Goal: Task Accomplishment & Management: Manage account settings

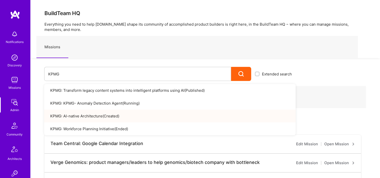
type input "KPMG"
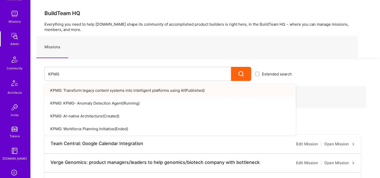
scroll to position [151, 0]
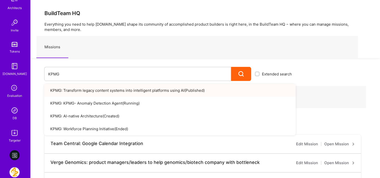
click at [18, 113] on link "DB" at bounding box center [14, 112] width 31 height 15
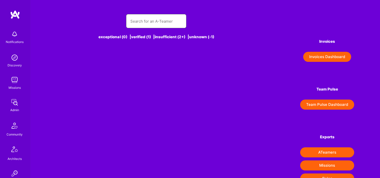
click at [145, 23] on input "text" at bounding box center [156, 21] width 52 height 13
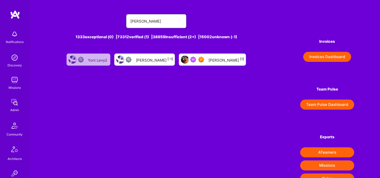
type input "yoni levy"
click at [217, 61] on div "Yoni Levy [1]" at bounding box center [226, 59] width 36 height 7
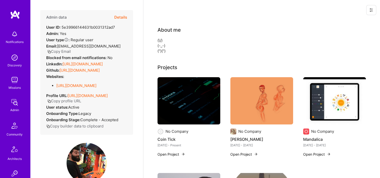
click at [119, 17] on button "Details" at bounding box center [120, 17] width 13 height 15
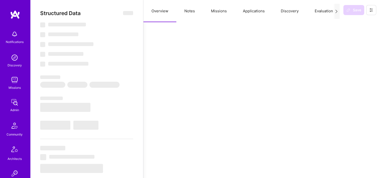
click at [217, 14] on button "Missions" at bounding box center [219, 11] width 32 height 22
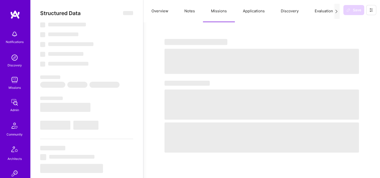
select select "7"
select select "IL"
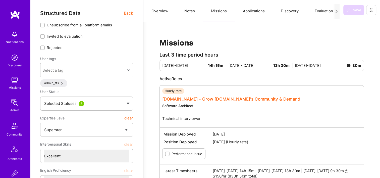
click at [193, 100] on link "A.Team - Grow A.Team's Community & Demand" at bounding box center [231, 99] width 138 height 5
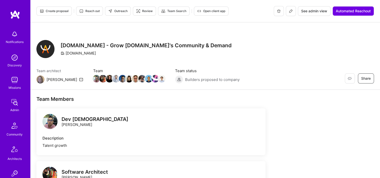
click at [312, 13] on span "See admin view" at bounding box center [314, 11] width 26 height 5
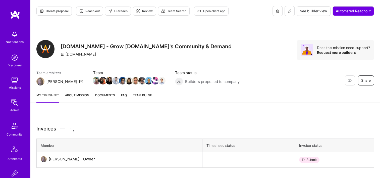
click at [307, 12] on span "See builder view" at bounding box center [313, 11] width 27 height 5
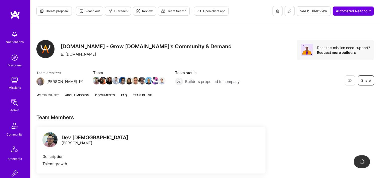
click at [292, 13] on button at bounding box center [290, 11] width 10 height 10
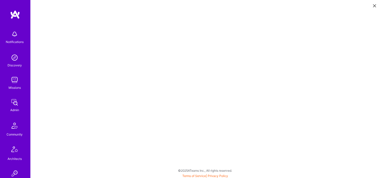
click at [375, 7] on button at bounding box center [375, 5] width 6 height 8
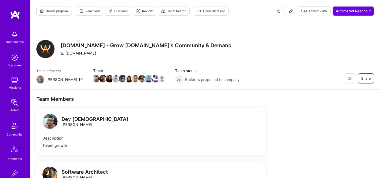
click at [316, 9] on span "See admin view" at bounding box center [314, 11] width 26 height 5
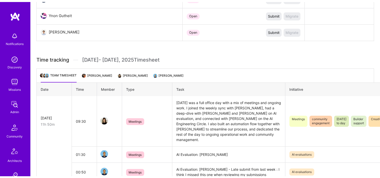
scroll to position [377, 0]
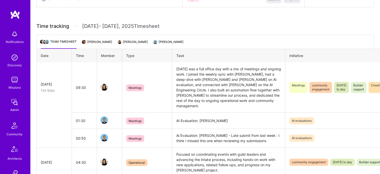
click at [96, 41] on li "Yoni Levy" at bounding box center [98, 44] width 30 height 10
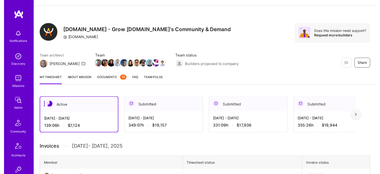
scroll to position [0, 0]
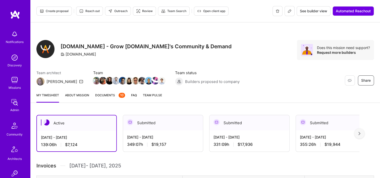
click at [292, 13] on button at bounding box center [290, 11] width 10 height 10
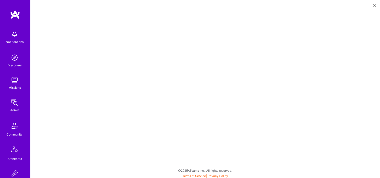
click at [374, 4] on icon at bounding box center [374, 5] width 3 height 3
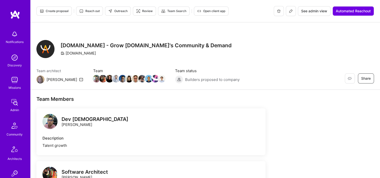
click at [316, 9] on span "See admin view" at bounding box center [314, 11] width 26 height 5
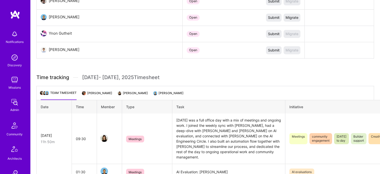
scroll to position [327, 0]
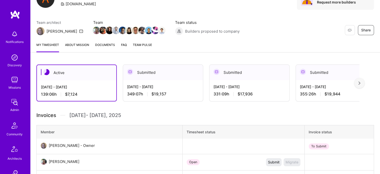
click at [164, 84] on div "Aug 16 - Aug 31, 2025 349:07 h $19,157" at bounding box center [163, 90] width 80 height 21
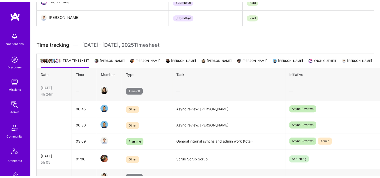
scroll to position [0, 8]
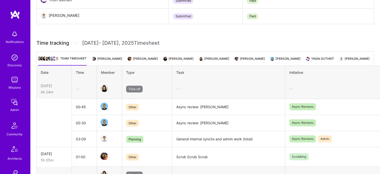
click at [306, 59] on img at bounding box center [308, 59] width 5 height 5
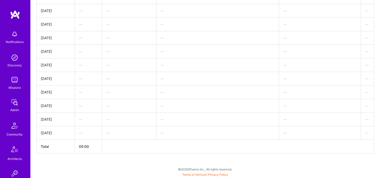
scroll to position [367, 0]
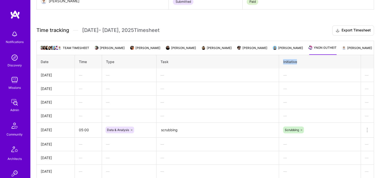
drag, startPoint x: 220, startPoint y: 59, endPoint x: 298, endPoint y: 67, distance: 78.6
click at [298, 67] on tr "Date Time Type Task Initiative" at bounding box center [206, 62] width 338 height 14
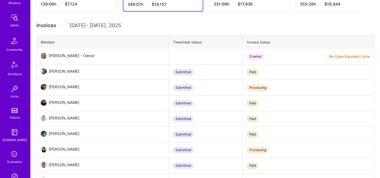
scroll to position [126, 0]
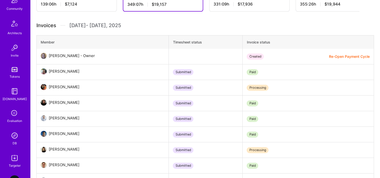
click at [15, 135] on img at bounding box center [15, 136] width 10 height 10
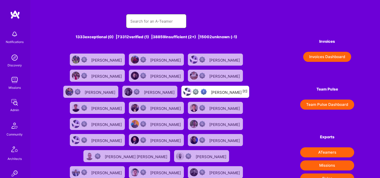
click at [151, 21] on input "text" at bounding box center [156, 21] width 52 height 13
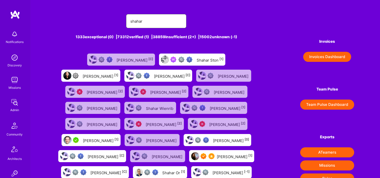
type input "shahar"
click at [217, 156] on div "Shahar Shavit [1]" at bounding box center [235, 156] width 36 height 7
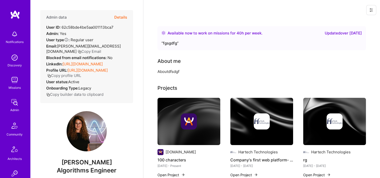
click at [114, 16] on button "Details" at bounding box center [120, 17] width 13 height 15
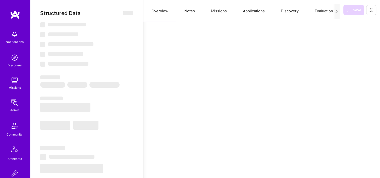
type textarea "x"
select select "Right Now"
select select "7"
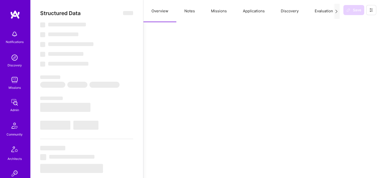
select select "7"
select select "US"
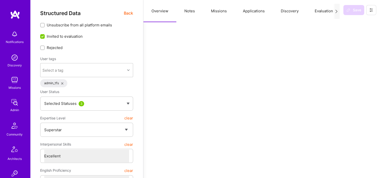
click at [218, 12] on button "Missions" at bounding box center [219, 11] width 32 height 22
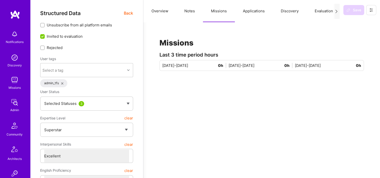
scroll to position [126, 0]
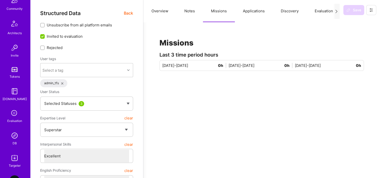
click at [17, 137] on img at bounding box center [15, 136] width 10 height 10
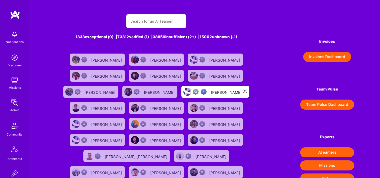
click at [156, 20] on input "text" at bounding box center [156, 21] width 52 height 13
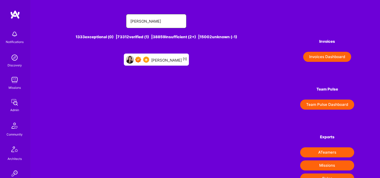
type input "adi sofer"
click at [167, 64] on div "Adi Sofer [1]" at bounding box center [156, 60] width 65 height 12
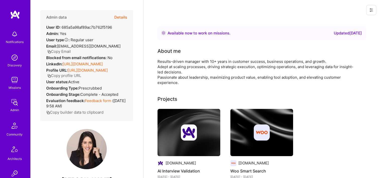
click at [118, 15] on button "Details" at bounding box center [120, 17] width 13 height 15
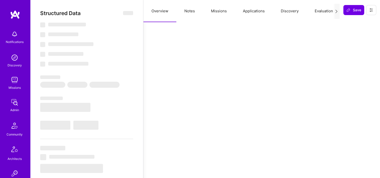
type textarea "x"
select select "Right Now"
select select "7"
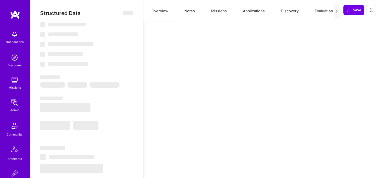
select select "7"
select select "US"
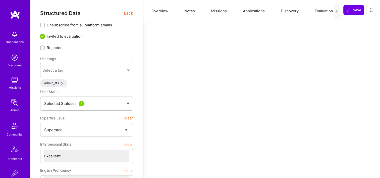
click at [216, 8] on button "Missions" at bounding box center [219, 11] width 32 height 22
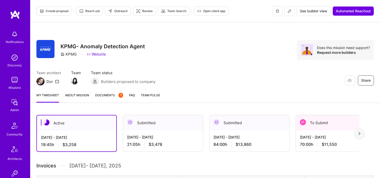
click at [111, 94] on span "Documents 1" at bounding box center [109, 95] width 28 height 5
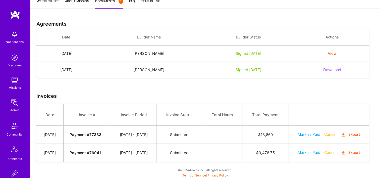
scroll to position [44, 0]
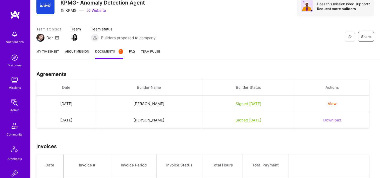
click at [39, 47] on div "My timesheet About Mission Documents 1 FAQ Team Pulse" at bounding box center [205, 52] width 350 height 14
click at [47, 48] on div "My timesheet About Mission Documents 1 FAQ Team Pulse" at bounding box center [205, 52] width 350 height 14
click at [49, 51] on link "My timesheet" at bounding box center [47, 54] width 23 height 10
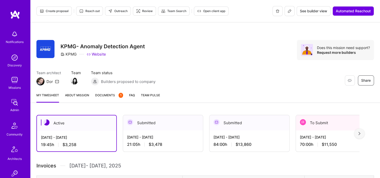
drag, startPoint x: 161, startPoint y: 122, endPoint x: 162, endPoint y: 116, distance: 5.4
click at [161, 122] on div "Submitted" at bounding box center [163, 122] width 80 height 15
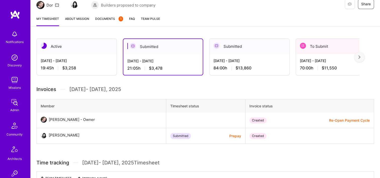
scroll to position [50, 0]
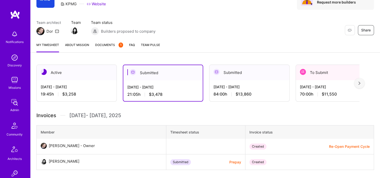
click at [297, 75] on div "To Submit" at bounding box center [336, 72] width 80 height 15
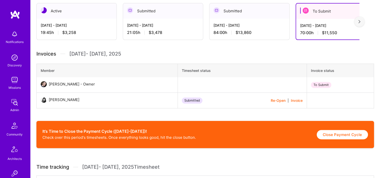
scroll to position [75, 0]
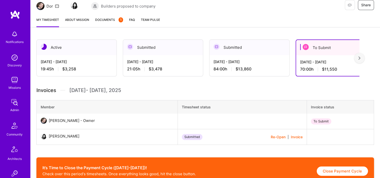
click at [109, 20] on span "Documents 1" at bounding box center [109, 19] width 28 height 5
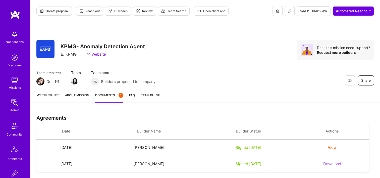
click at [49, 94] on link "My timesheet" at bounding box center [47, 98] width 23 height 10
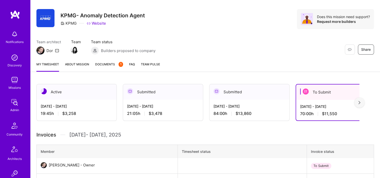
scroll to position [75, 0]
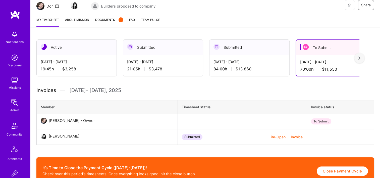
click at [313, 55] on div "[DATE] - [DATE] 70:00 h $11,550" at bounding box center [335, 65] width 79 height 21
click at [365, 58] on div at bounding box center [360, 58] width 10 height 10
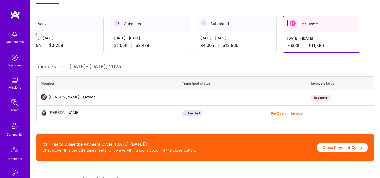
scroll to position [151, 0]
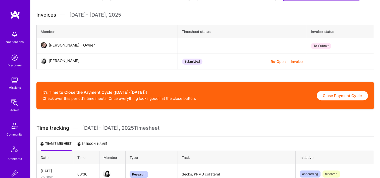
click at [335, 94] on button "Close Payment Cycle" at bounding box center [342, 95] width 51 height 9
select select "68892d6b187c8e5747bd22e3"
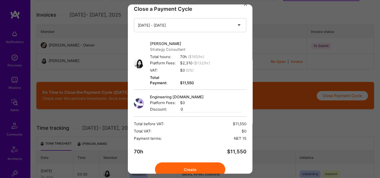
scroll to position [16, 0]
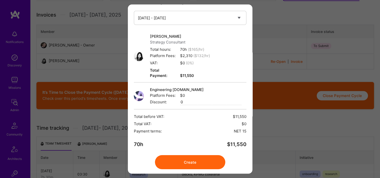
click at [287, 119] on div "Close a Payment Cycle Select a payment cycle [DATE] - [DATE] [PERSON_NAME] Pan …" at bounding box center [190, 89] width 380 height 178
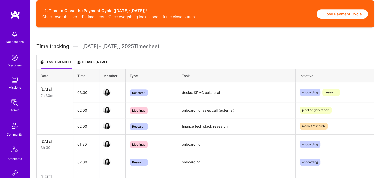
scroll to position [277, 0]
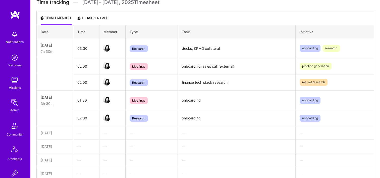
click at [84, 16] on li "[PERSON_NAME]" at bounding box center [93, 20] width 30 height 10
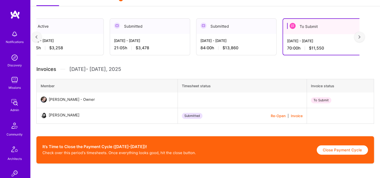
scroll to position [94, 0]
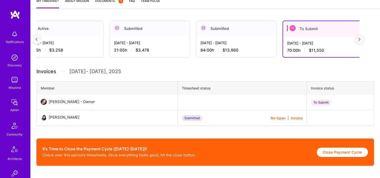
click at [349, 152] on button "Close Payment Cycle" at bounding box center [342, 152] width 51 height 9
select select "68892d6b187c8e5747bd22e3"
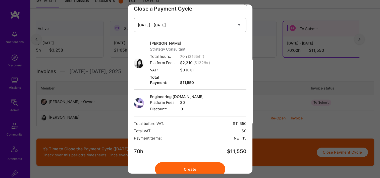
scroll to position [16, 0]
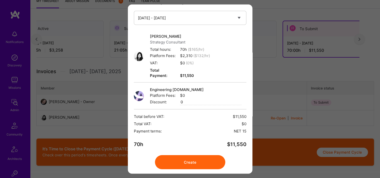
click at [204, 155] on button "Create" at bounding box center [190, 162] width 70 height 14
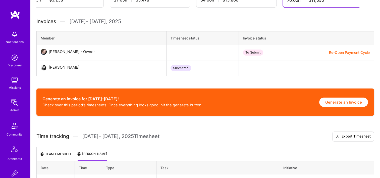
scroll to position [145, 0]
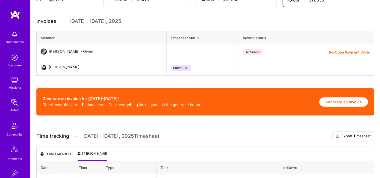
click at [341, 103] on button "Generate an Invoice" at bounding box center [344, 101] width 49 height 9
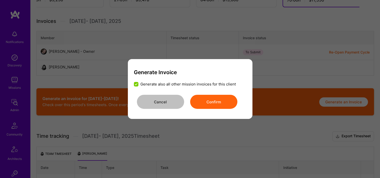
click at [226, 104] on button "Confirm" at bounding box center [213, 102] width 47 height 14
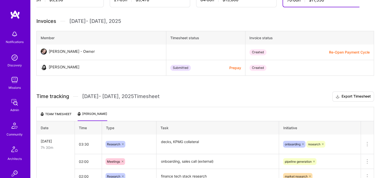
drag, startPoint x: 15, startPoint y: 115, endPoint x: 20, endPoint y: 110, distance: 7.7
click at [14, 114] on div "Notifications Discovery Missions Admin Community Architects Invite Tokens [DOMA…" at bounding box center [15, 161] width 30 height 266
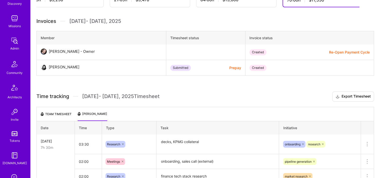
scroll to position [101, 0]
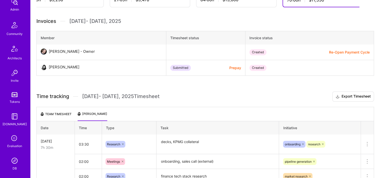
click at [13, 161] on img at bounding box center [15, 161] width 10 height 10
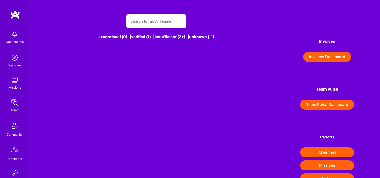
click at [137, 25] on input "text" at bounding box center [156, 21] width 52 height 13
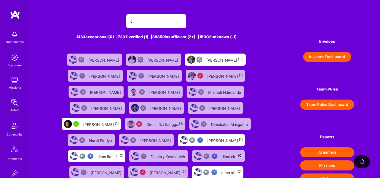
type input "d"
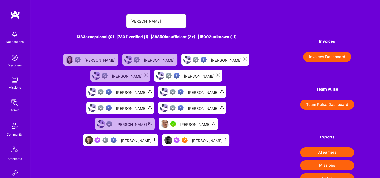
type input "[PERSON_NAME]"
click at [192, 141] on div "[PERSON_NAME] [1]" at bounding box center [210, 140] width 36 height 7
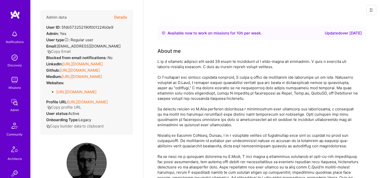
click at [116, 17] on button "Details" at bounding box center [120, 17] width 13 height 15
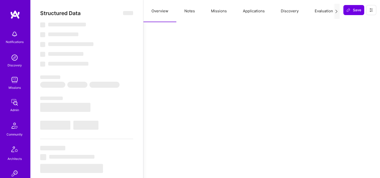
click at [217, 9] on button "Missions" at bounding box center [219, 11] width 32 height 22
select select "Right Now"
select select "7"
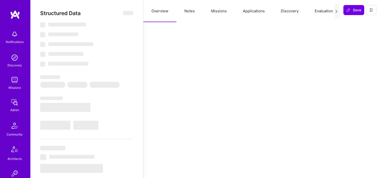
select select "7"
select select "US"
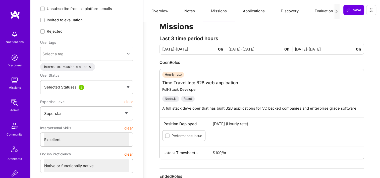
scroll to position [25, 0]
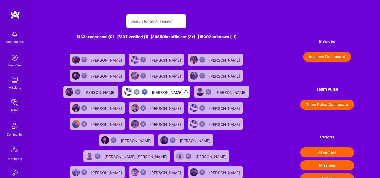
click at [172, 19] on input "text" at bounding box center [156, 21] width 52 height 13
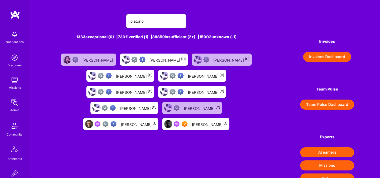
type input "platono"
click at [123, 126] on div "[PERSON_NAME] [1]" at bounding box center [120, 124] width 75 height 12
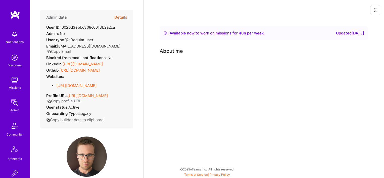
click at [121, 17] on button "Details" at bounding box center [120, 17] width 13 height 15
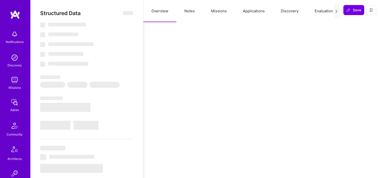
click at [194, 8] on button "Notes" at bounding box center [190, 11] width 27 height 22
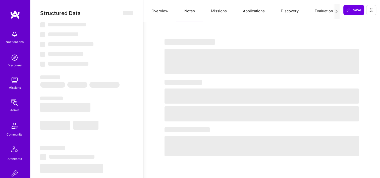
click at [218, 12] on button "Missions" at bounding box center [219, 11] width 32 height 22
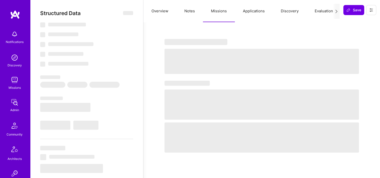
type textarea "x"
select select "Right Now"
select select "Verified"
select select "IL"
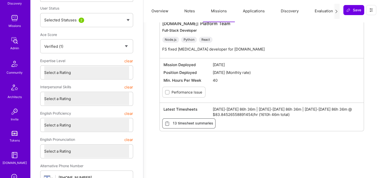
scroll to position [126, 0]
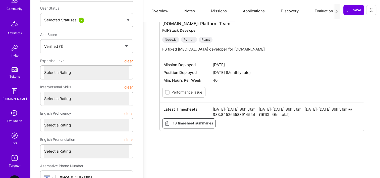
click at [14, 142] on div "DB" at bounding box center [15, 143] width 4 height 5
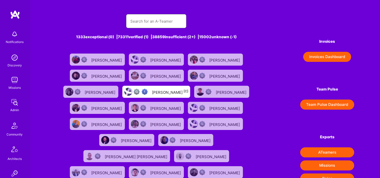
click at [145, 23] on input "text" at bounding box center [156, 21] width 52 height 13
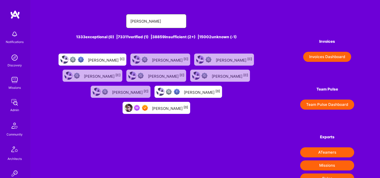
type input "[PERSON_NAME]"
click at [188, 105] on div "[PERSON_NAME] [0]" at bounding box center [170, 108] width 36 height 7
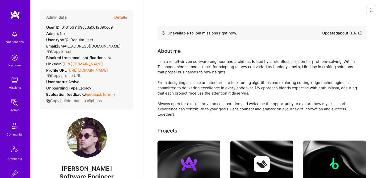
click at [115, 17] on button "Details" at bounding box center [120, 17] width 13 height 15
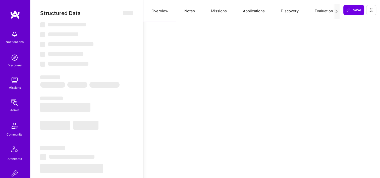
click at [206, 8] on button "Missions" at bounding box center [219, 11] width 32 height 22
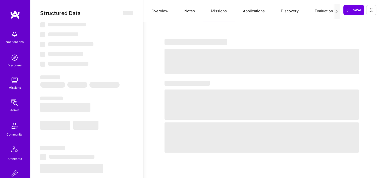
type textarea "x"
select select "Not Available"
select select "1 Month"
select select "7"
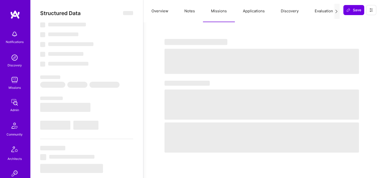
select select "7"
select select "BA"
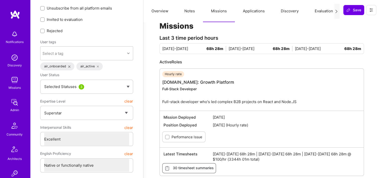
scroll to position [25, 0]
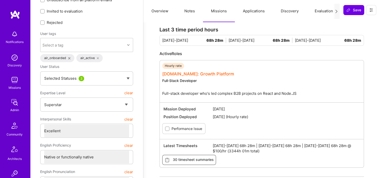
click at [193, 73] on link "[DOMAIN_NAME]: Growth Platform" at bounding box center [198, 73] width 72 height 5
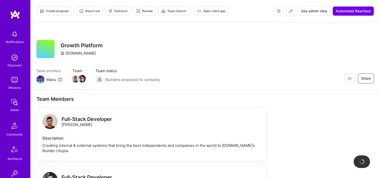
click at [288, 12] on button at bounding box center [291, 11] width 10 height 10
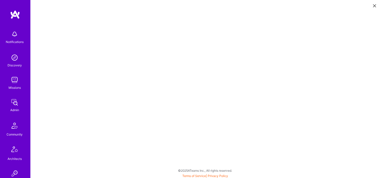
click at [374, 8] on button at bounding box center [375, 5] width 6 height 8
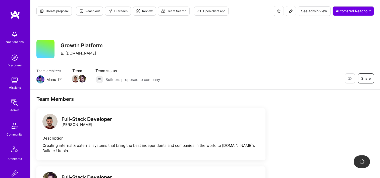
click at [316, 10] on span "See admin view" at bounding box center [314, 11] width 26 height 5
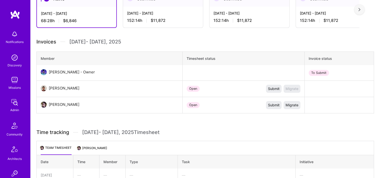
scroll to position [75, 0]
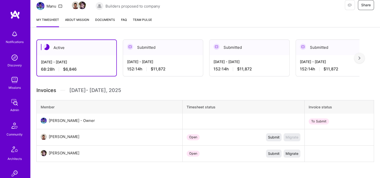
click at [362, 60] on div at bounding box center [360, 58] width 10 height 10
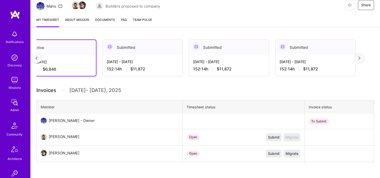
click at [362, 60] on div at bounding box center [360, 58] width 10 height 10
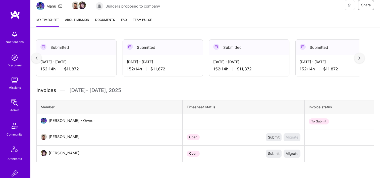
click at [362, 60] on div at bounding box center [360, 58] width 10 height 10
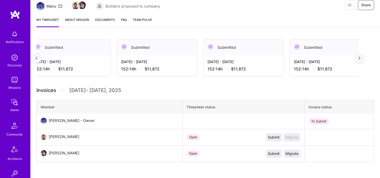
click at [363, 60] on div at bounding box center [360, 58] width 10 height 10
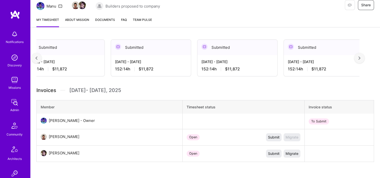
click at [364, 59] on div at bounding box center [360, 58] width 10 height 10
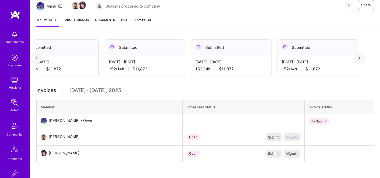
click at [364, 59] on div at bounding box center [360, 58] width 10 height 10
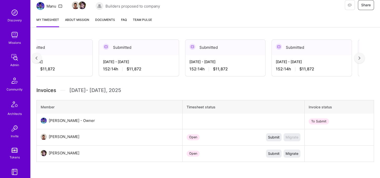
scroll to position [126, 0]
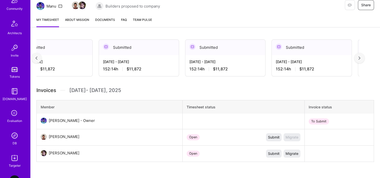
click at [18, 133] on link "DB" at bounding box center [14, 138] width 31 height 15
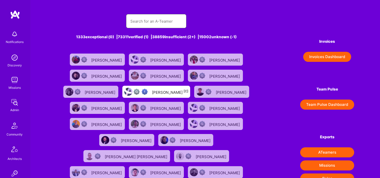
click at [146, 22] on input "text" at bounding box center [156, 21] width 52 height 13
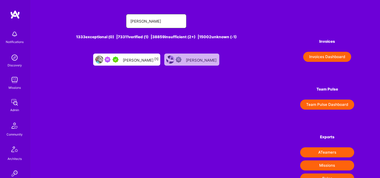
type input "[PERSON_NAME]"
click at [143, 57] on div "[PERSON_NAME] [1]" at bounding box center [141, 59] width 36 height 7
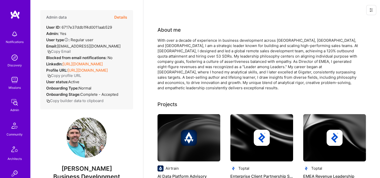
click at [119, 17] on button "Details" at bounding box center [120, 17] width 13 height 15
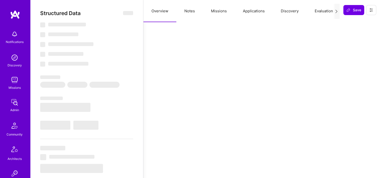
type textarea "x"
select select "5"
select select "7"
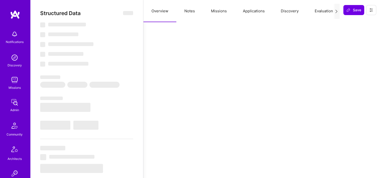
select select "US"
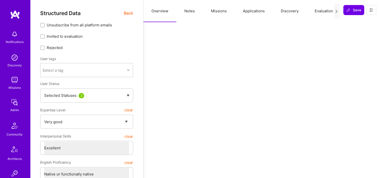
click at [216, 11] on button "Missions" at bounding box center [219, 11] width 32 height 22
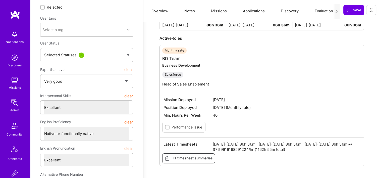
scroll to position [75, 0]
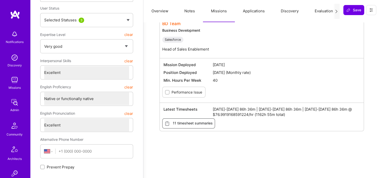
click at [175, 25] on link "BD Team" at bounding box center [171, 23] width 18 height 5
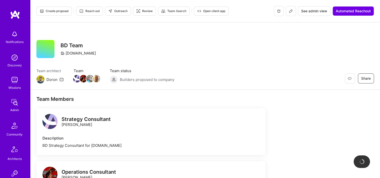
click at [288, 10] on button at bounding box center [291, 11] width 10 height 10
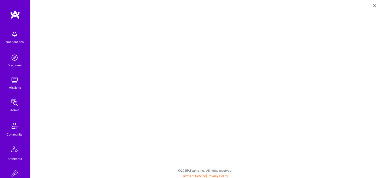
scroll to position [1, 0]
click at [375, 4] on icon at bounding box center [374, 5] width 3 height 3
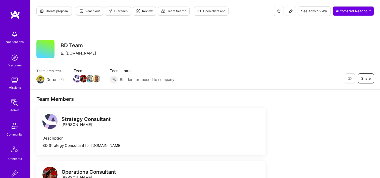
click at [309, 13] on span "See admin view" at bounding box center [314, 11] width 26 height 5
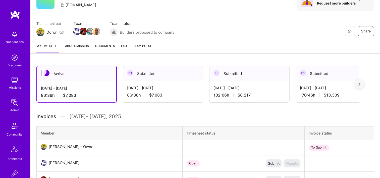
scroll to position [50, 0]
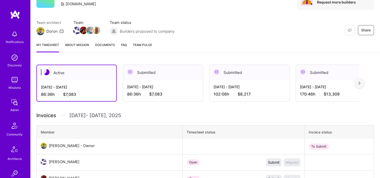
click at [183, 83] on div "[DATE] - [DATE] 86:36 h $7,083" at bounding box center [163, 90] width 80 height 21
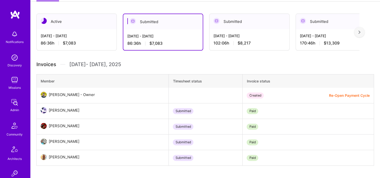
scroll to position [75, 0]
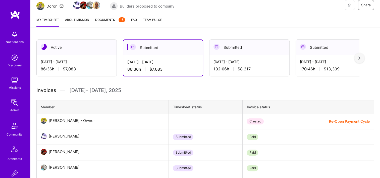
click at [98, 19] on span "Documents 16" at bounding box center [110, 19] width 30 height 5
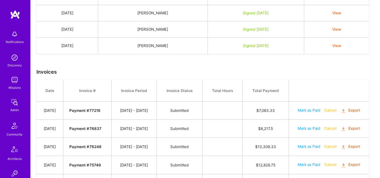
scroll to position [453, 0]
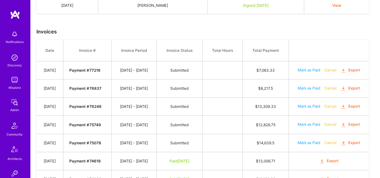
click at [355, 122] on button "Export" at bounding box center [351, 125] width 20 height 6
click at [354, 104] on button "Export" at bounding box center [351, 107] width 20 height 6
click at [357, 86] on button "Export" at bounding box center [351, 88] width 20 height 6
click at [354, 69] on button "Export" at bounding box center [351, 70] width 20 height 6
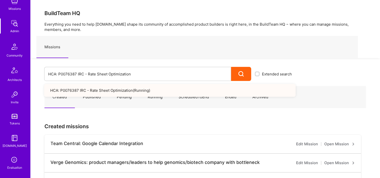
scroll to position [151, 0]
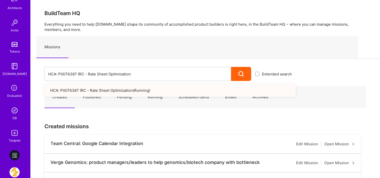
click at [13, 115] on div "DB" at bounding box center [15, 117] width 4 height 5
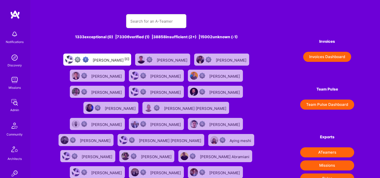
click at [328, 50] on div "Invoices Invoices Dashboard" at bounding box center [327, 48] width 54 height 28
click at [304, 58] on button "Invoices Dashboard" at bounding box center [328, 57] width 48 height 10
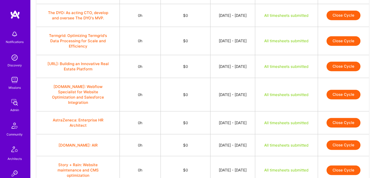
scroll to position [412, 0]
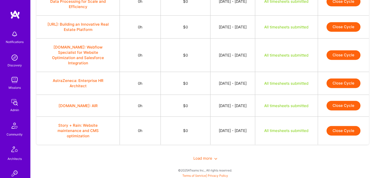
click at [206, 156] on span "Load more" at bounding box center [206, 158] width 24 height 5
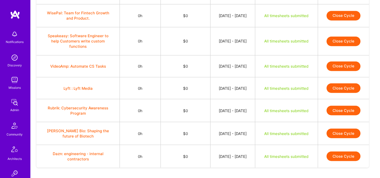
scroll to position [881, 0]
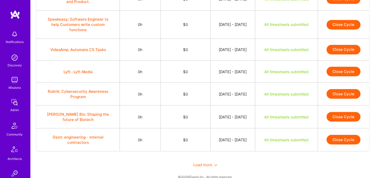
drag, startPoint x: 203, startPoint y: 156, endPoint x: 203, endPoint y: 144, distance: 12.3
click at [203, 162] on span "Load more" at bounding box center [206, 164] width 24 height 5
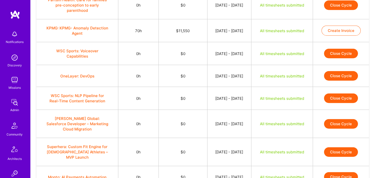
scroll to position [1364, 0]
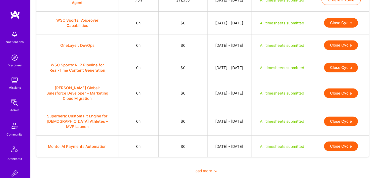
click at [204, 168] on span "Load more" at bounding box center [206, 170] width 24 height 5
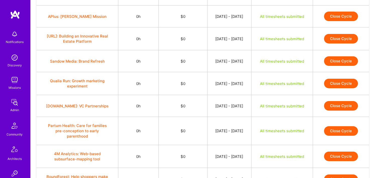
scroll to position [1826, 0]
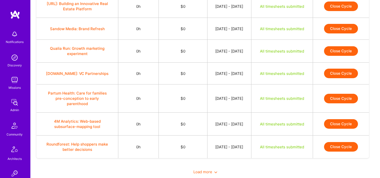
click at [210, 163] on div "Load more" at bounding box center [205, 171] width 338 height 17
drag, startPoint x: 202, startPoint y: 149, endPoint x: 202, endPoint y: 153, distance: 3.8
click at [202, 163] on div "Load more" at bounding box center [205, 171] width 338 height 17
click at [202, 169] on span "Load more" at bounding box center [206, 171] width 24 height 5
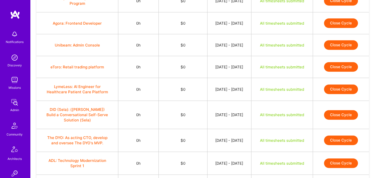
scroll to position [2299, 0]
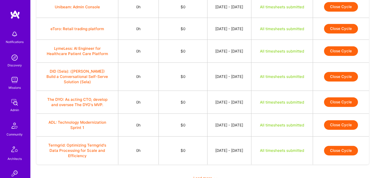
click at [206, 176] on span "Load more" at bounding box center [206, 178] width 24 height 5
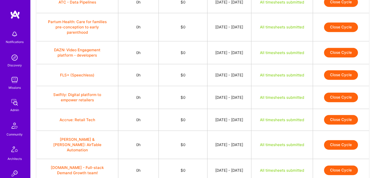
scroll to position [2762, 0]
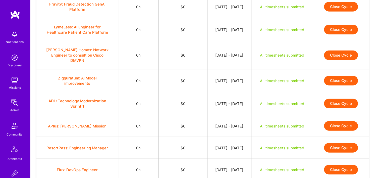
scroll to position [3218, 0]
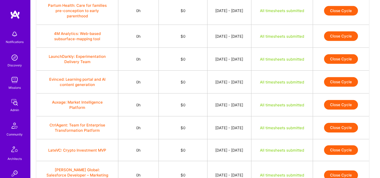
scroll to position [3469, 0]
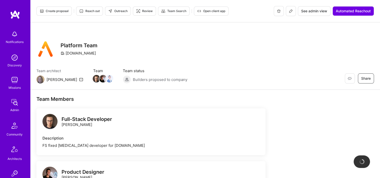
click at [312, 14] on button "See admin view" at bounding box center [314, 11] width 33 height 10
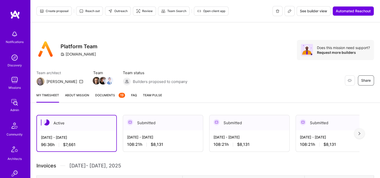
click at [292, 10] on button at bounding box center [290, 11] width 10 height 10
